Goal: Information Seeking & Learning: Learn about a topic

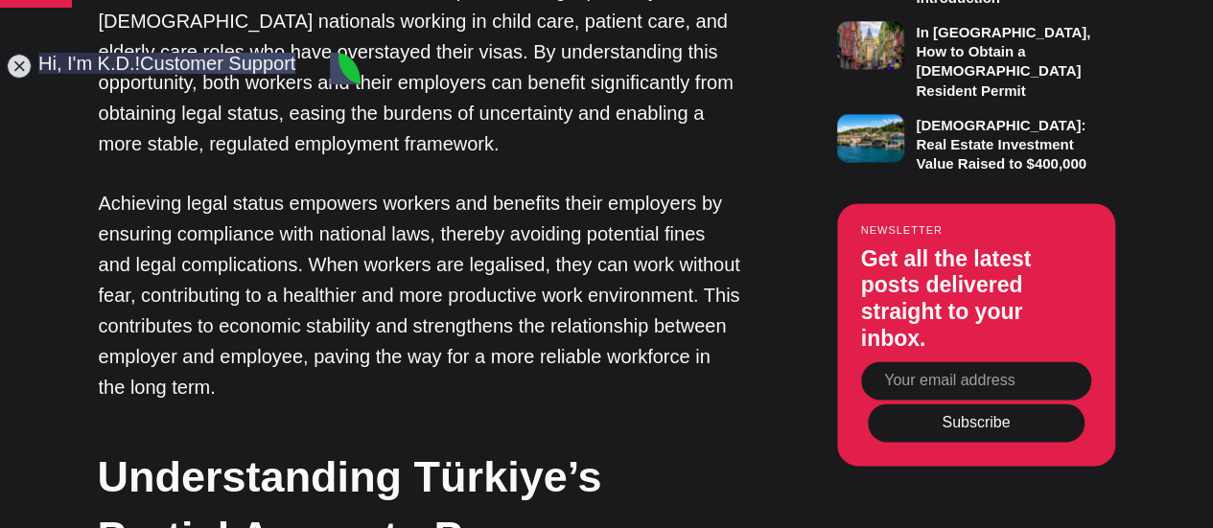
scroll to position [1397, 0]
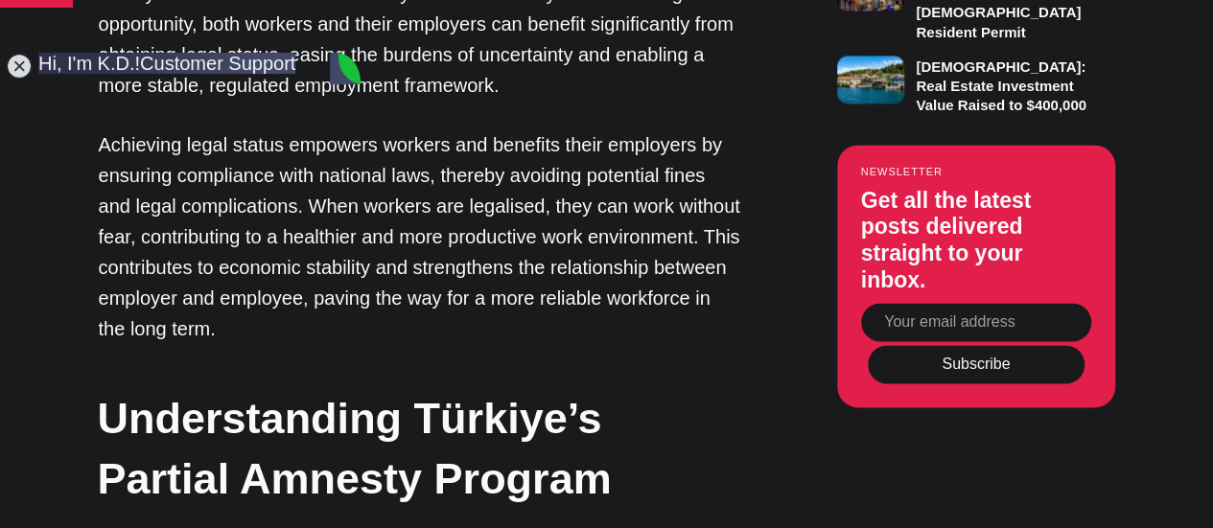
click at [668, 248] on p "Achieving legal status empowers workers and benefits their employers by ensurin…" at bounding box center [420, 236] width 643 height 215
click at [17, 78] on jdiv at bounding box center [19, 66] width 27 height 27
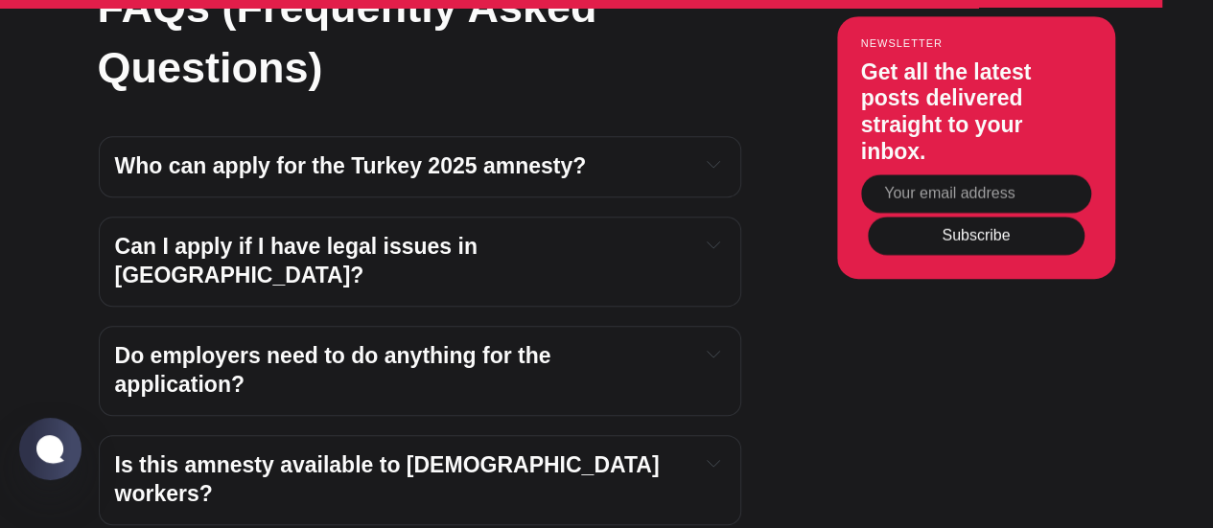
scroll to position [7835, 0]
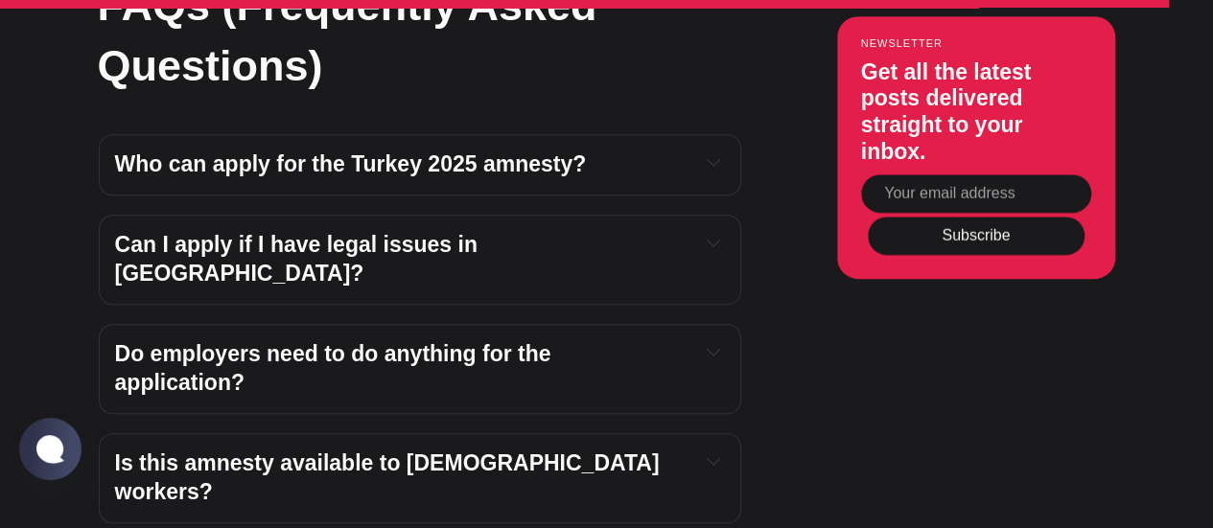
click at [419, 341] on strong "Do employers need to do anything for the application?" at bounding box center [336, 368] width 442 height 54
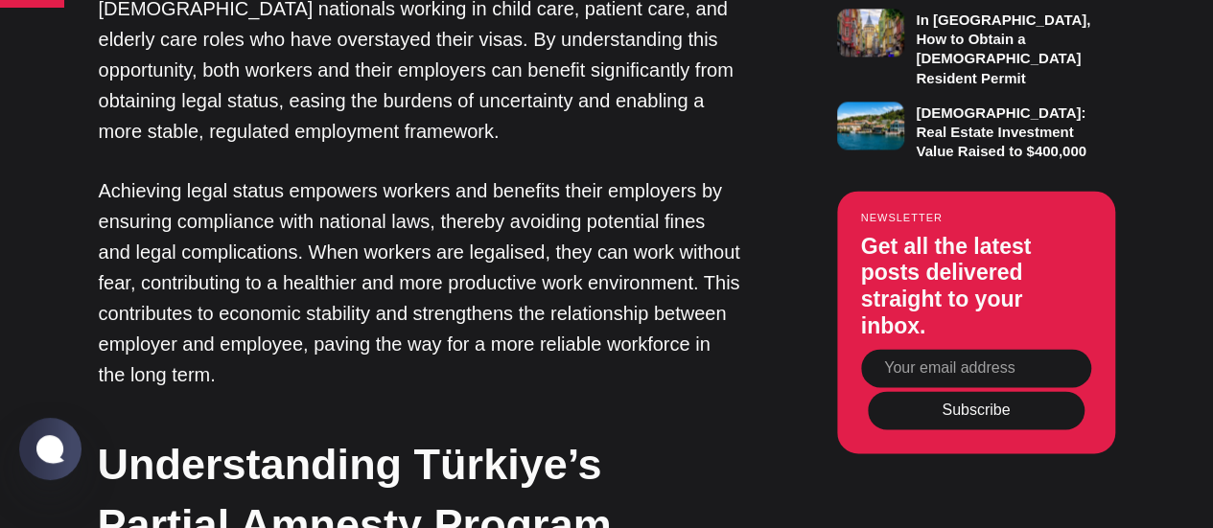
scroll to position [1353, 0]
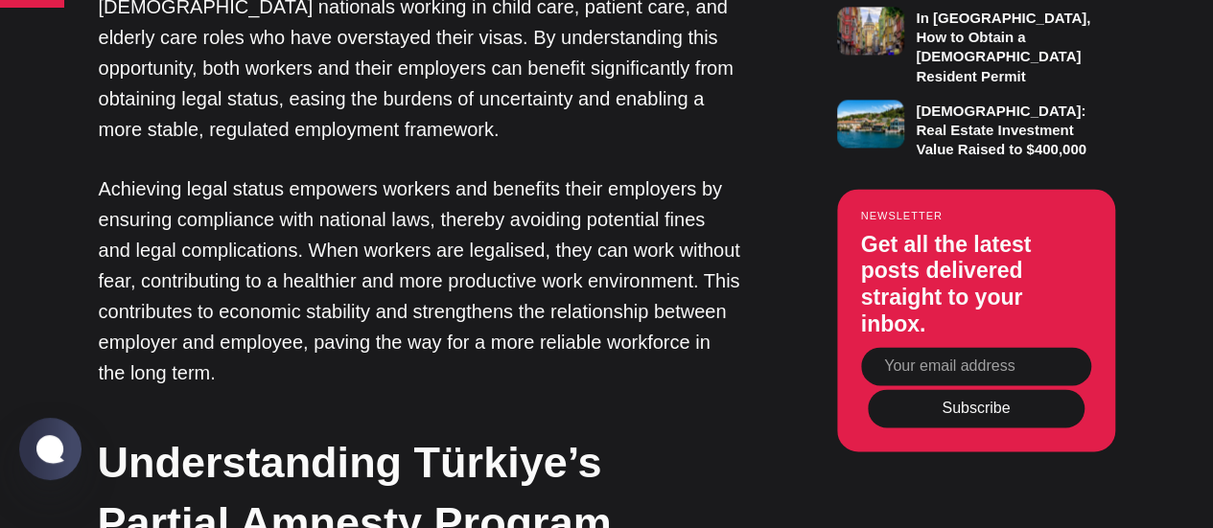
click at [161, 437] on strong "Understanding Türkiye’s Partial Amnesty Program" at bounding box center [355, 491] width 514 height 109
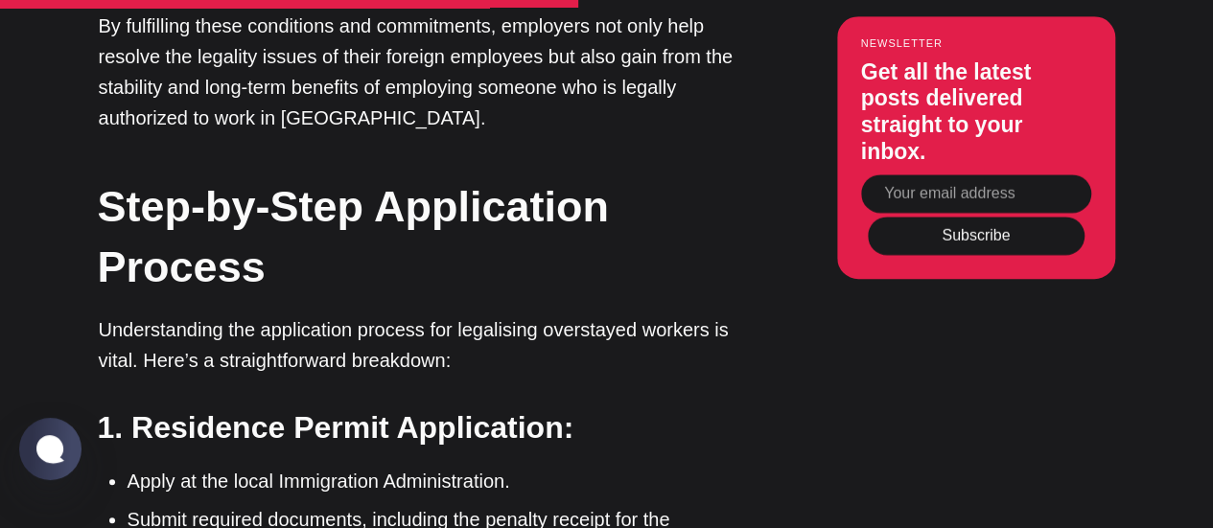
scroll to position [4407, 0]
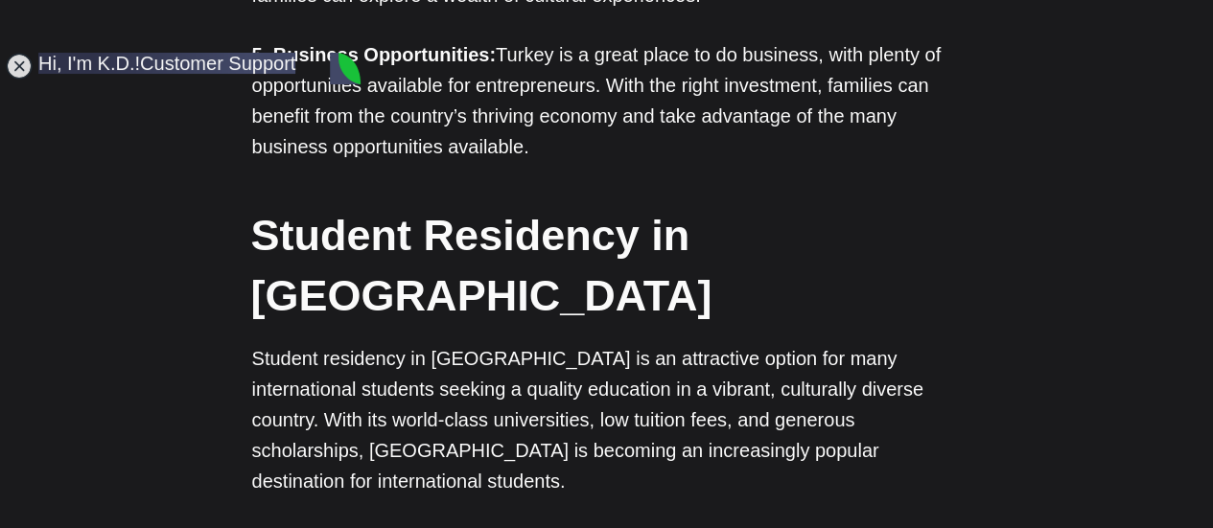
scroll to position [4431, 0]
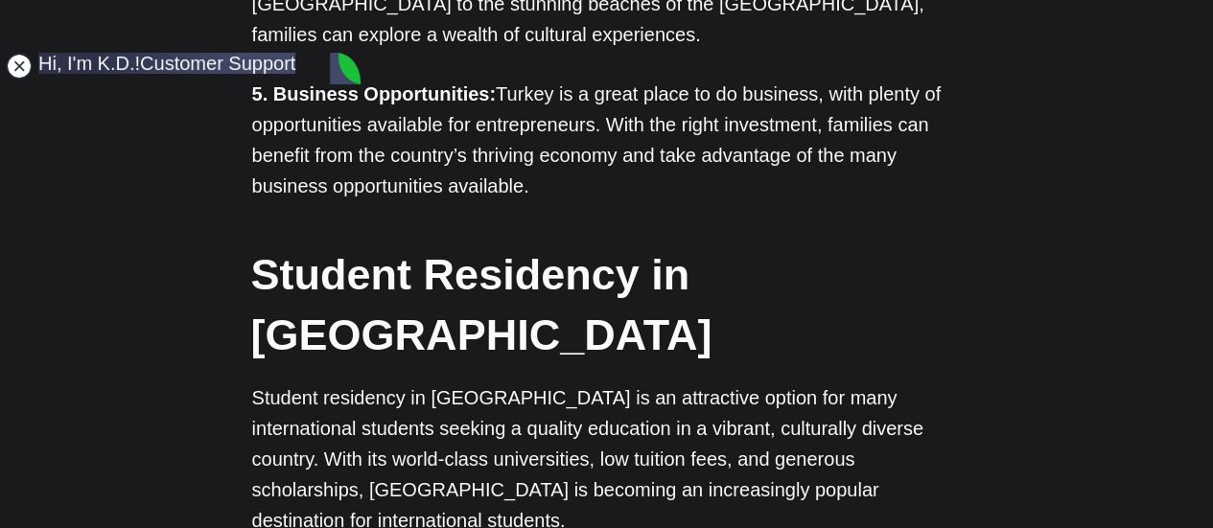
click at [15, 70] on jdiv at bounding box center [19, 66] width 27 height 27
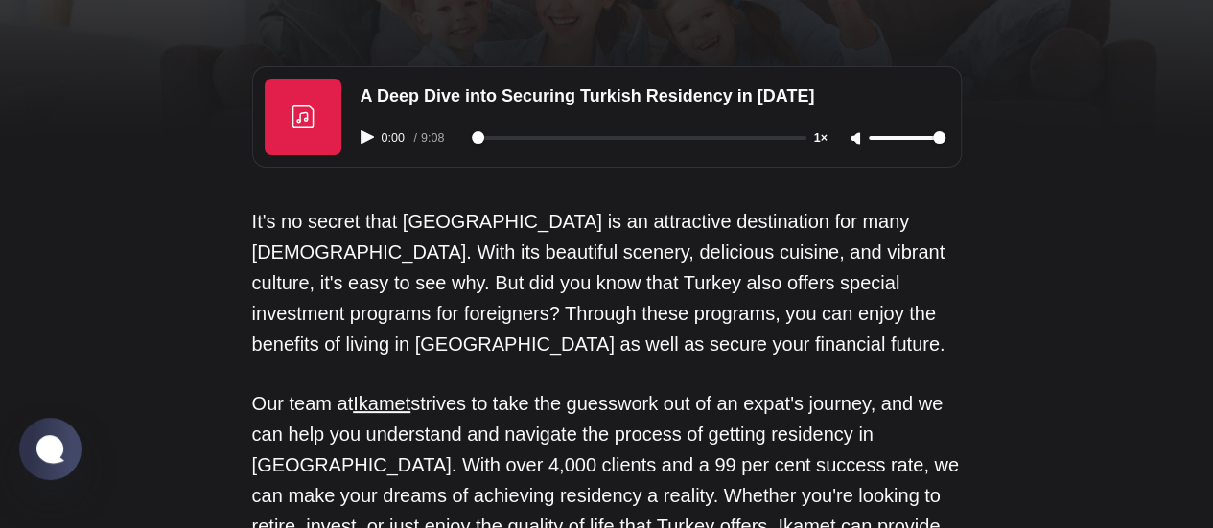
scroll to position [0, 0]
